Goal: Task Accomplishment & Management: Manage account settings

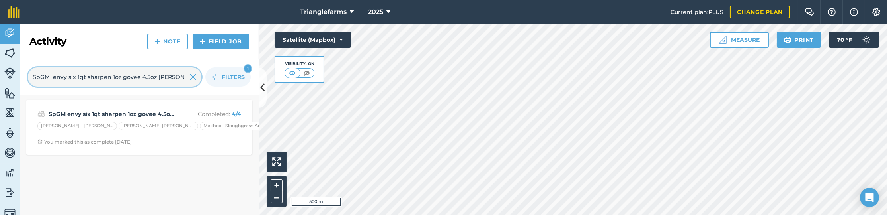
click at [188, 78] on input "SpGM envy six 1qt sharpen 1oz govee 4.5oz [PERSON_NAME]" at bounding box center [115, 76] width 174 height 19
click at [191, 78] on img at bounding box center [192, 77] width 7 height 10
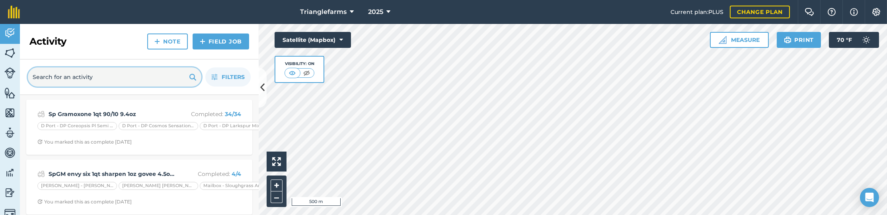
click at [117, 70] on input "text" at bounding box center [115, 76] width 174 height 19
paste input "Bait mice Prozap 10# Spreader truck"
type input "Bait mice Prozap 10# Spreader truck"
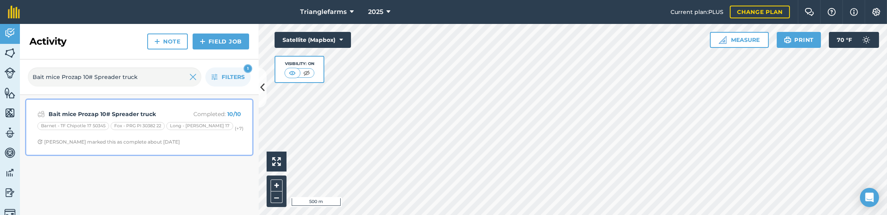
click at [129, 111] on strong "Bait mice Prozap 10# Spreader truck" at bounding box center [112, 113] width 126 height 9
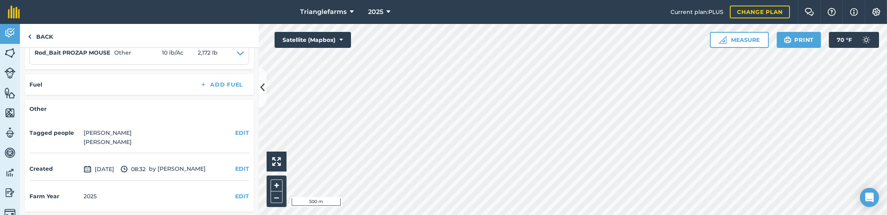
scroll to position [541, 0]
click at [10, 48] on img at bounding box center [9, 53] width 11 height 12
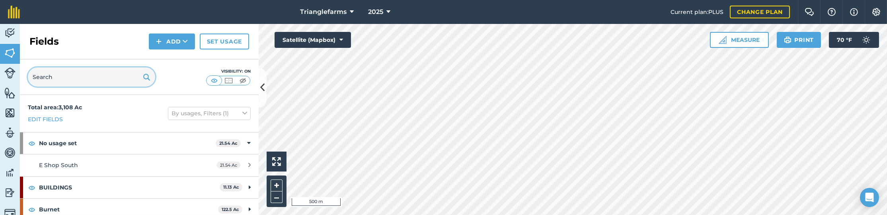
click at [63, 80] on input "text" at bounding box center [91, 76] width 127 height 19
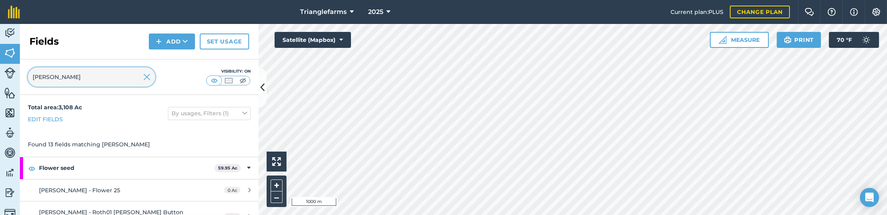
type input "[PERSON_NAME]"
click at [879, 10] on img at bounding box center [877, 12] width 10 height 8
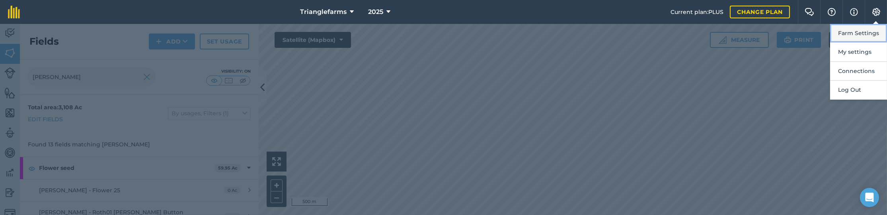
click at [848, 36] on button "Farm Settings" at bounding box center [858, 33] width 57 height 19
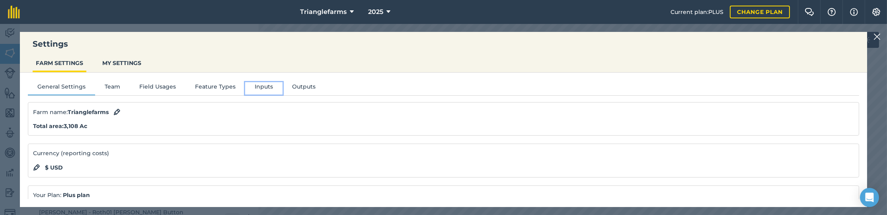
click at [254, 88] on button "Inputs" at bounding box center [263, 88] width 37 height 12
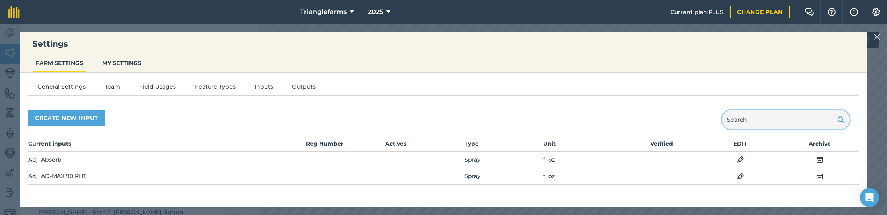
click at [768, 128] on input "text" at bounding box center [785, 119] width 127 height 19
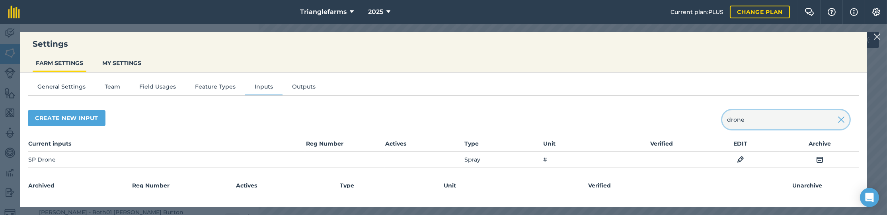
type input "drone"
click at [738, 159] on img at bounding box center [740, 159] width 7 height 10
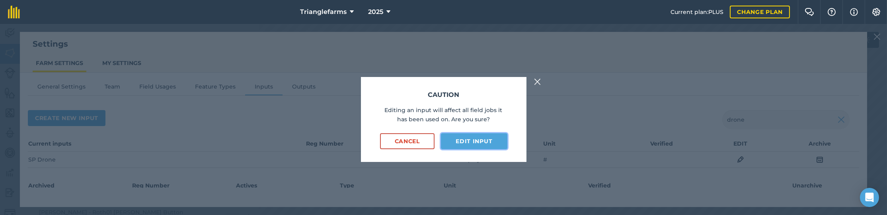
click at [477, 140] on button "Edit input" at bounding box center [474, 141] width 66 height 16
select select "COUNT"
select select "SPRAY"
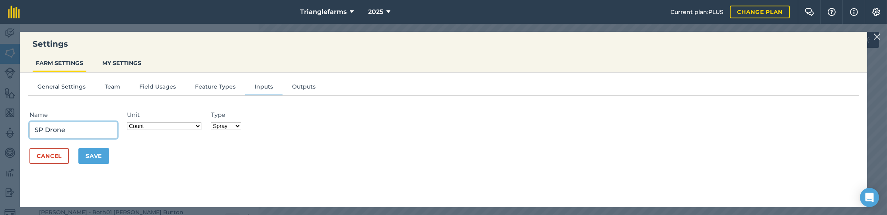
click at [43, 131] on input "SP Drone" at bounding box center [73, 129] width 88 height 17
type input "Spray_Drone"
click at [98, 157] on button "Save" at bounding box center [93, 156] width 31 height 16
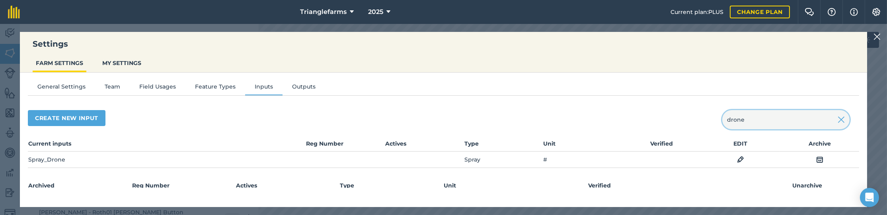
click at [761, 125] on input "drone" at bounding box center [785, 119] width 127 height 19
type input "ass"
click at [737, 156] on img at bounding box center [740, 159] width 7 height 10
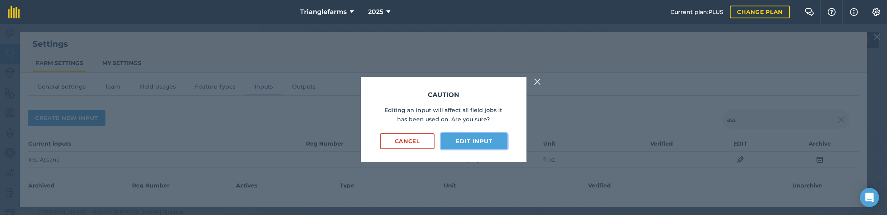
click at [466, 137] on button "Edit input" at bounding box center [474, 141] width 66 height 16
select select "FLUID_OUNCES"
select select "SPRAY"
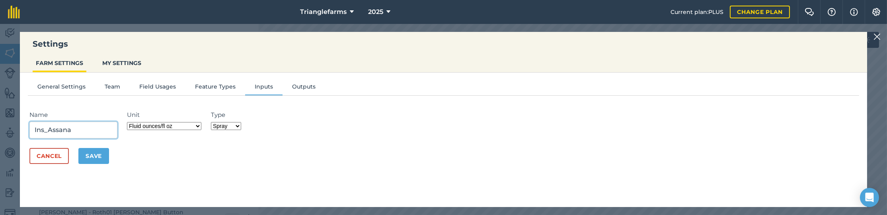
click at [59, 129] on input "Ins_Assana" at bounding box center [73, 129] width 88 height 17
type input "Ins_Asana"
click at [95, 154] on button "Save" at bounding box center [93, 156] width 31 height 16
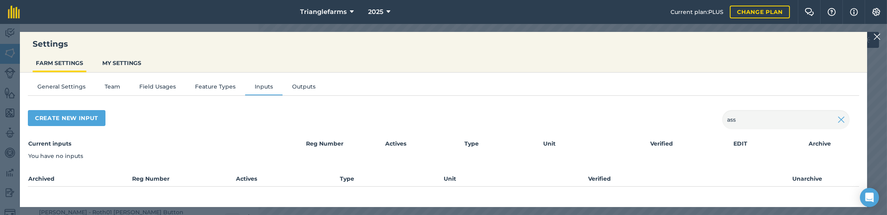
click at [879, 34] on img at bounding box center [877, 37] width 7 height 10
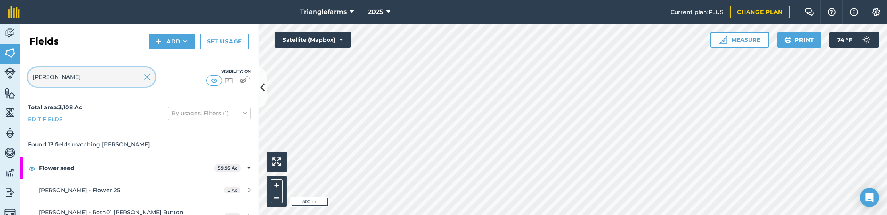
click at [65, 73] on input "[PERSON_NAME]" at bounding box center [91, 76] width 127 height 19
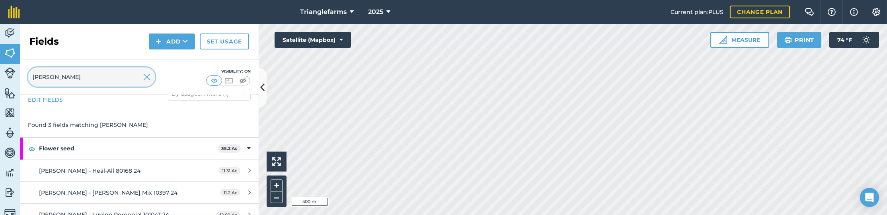
scroll to position [30, 0]
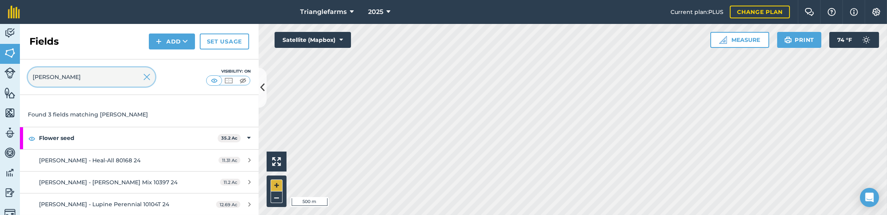
type input "[PERSON_NAME]"
click at [150, 78] on img at bounding box center [146, 77] width 7 height 10
